Goal: Navigation & Orientation: Understand site structure

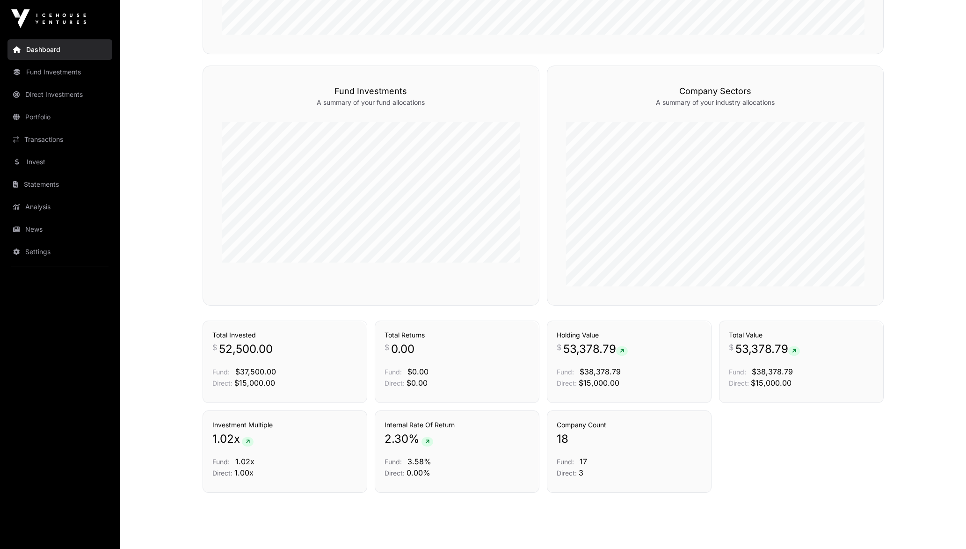
scroll to position [553, 0]
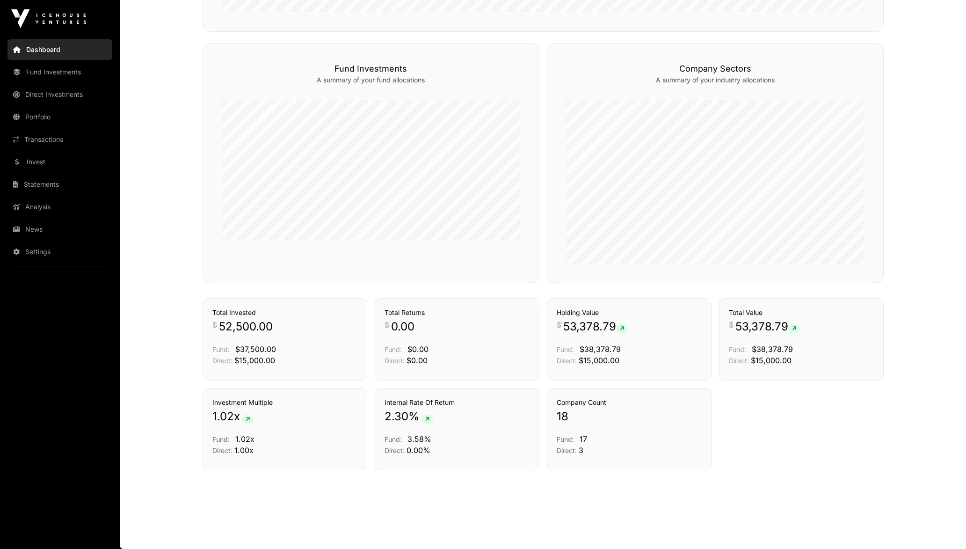
click at [47, 79] on link "Fund Investments" at bounding box center [59, 72] width 105 height 21
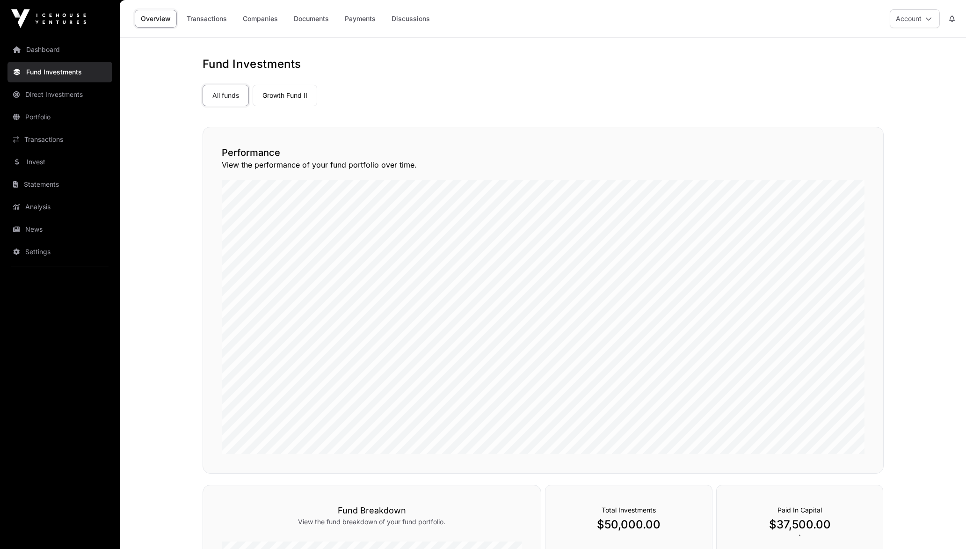
click at [213, 21] on link "Transactions" at bounding box center [207, 19] width 52 height 18
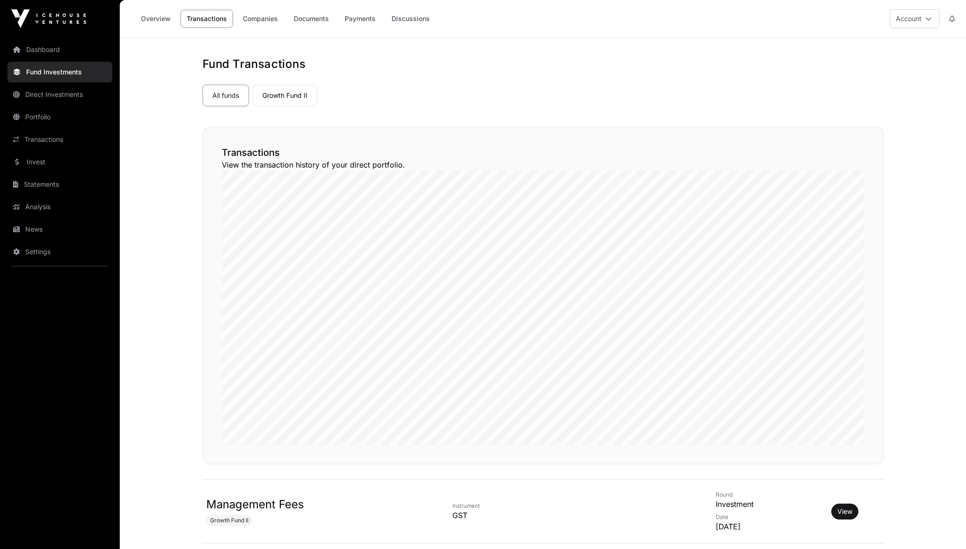
click at [265, 22] on link "Companies" at bounding box center [260, 19] width 47 height 18
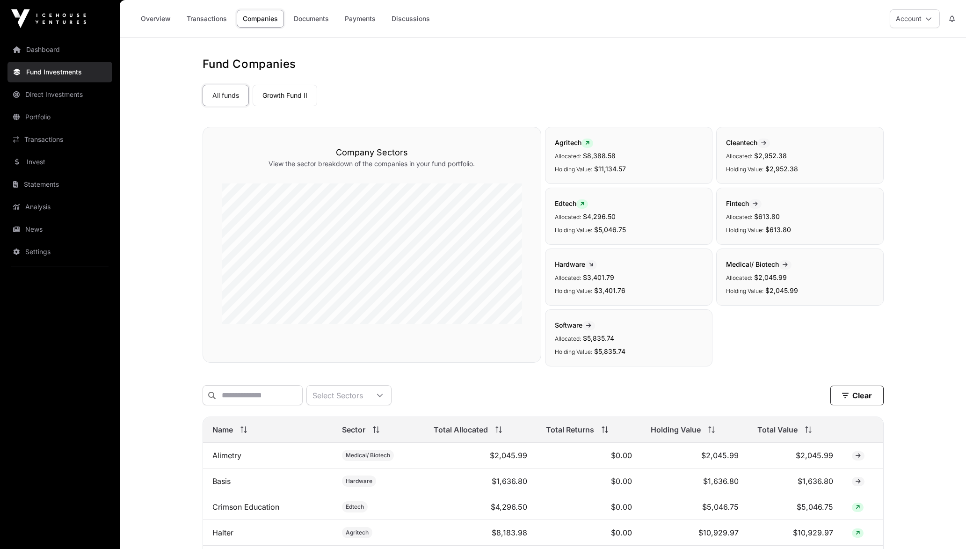
click at [321, 24] on link "Documents" at bounding box center [311, 19] width 47 height 18
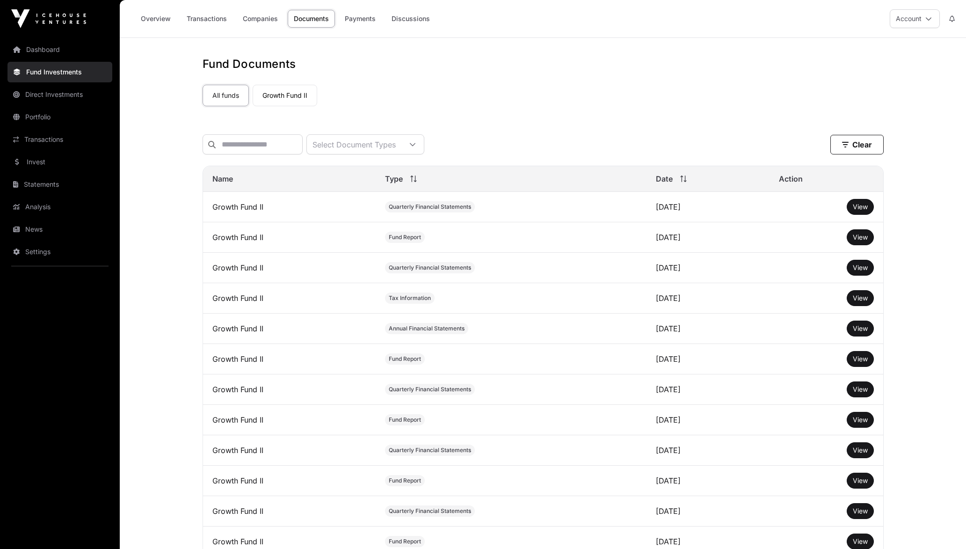
click at [357, 23] on link "Payments" at bounding box center [360, 19] width 43 height 18
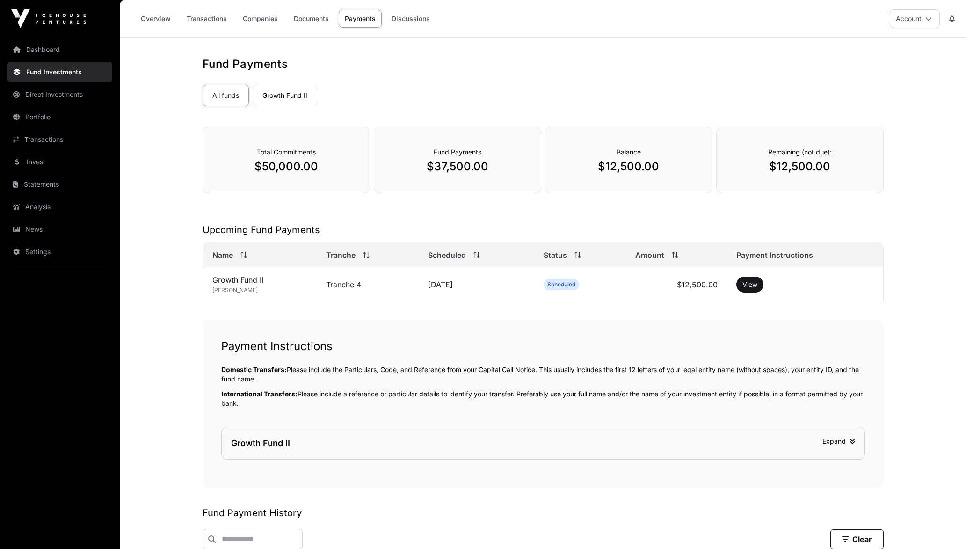
click at [407, 16] on link "Discussions" at bounding box center [411, 19] width 51 height 18
